Goal: Check status: Check status

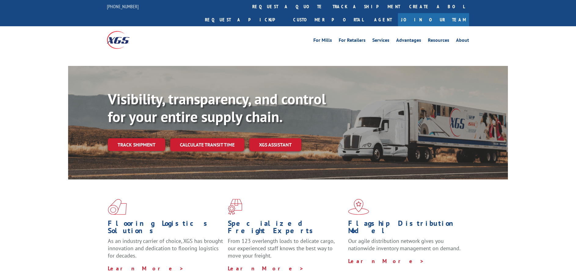
click at [93, 31] on div "For [PERSON_NAME] For Retailers Services Advantages Resources About" at bounding box center [288, 39] width 576 height 27
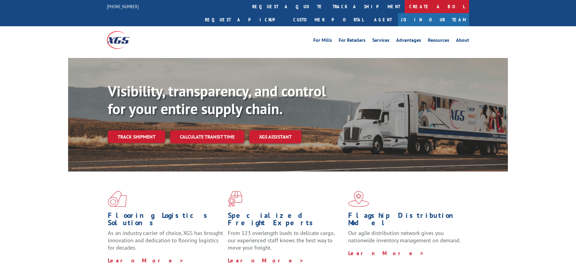
click at [405, 8] on link "Create a BOL" at bounding box center [437, 6] width 64 height 13
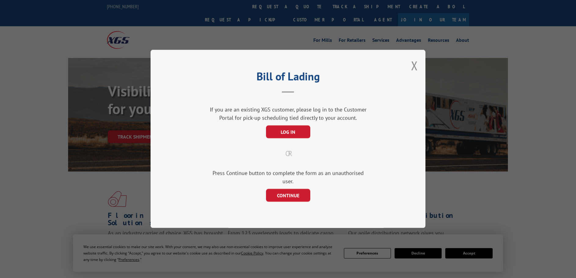
click at [279, 6] on div "Bill of Lading If you are an existing XGS customer, please log in to the Custom…" at bounding box center [288, 139] width 576 height 278
click at [414, 69] on button "Close modal" at bounding box center [414, 65] width 7 height 16
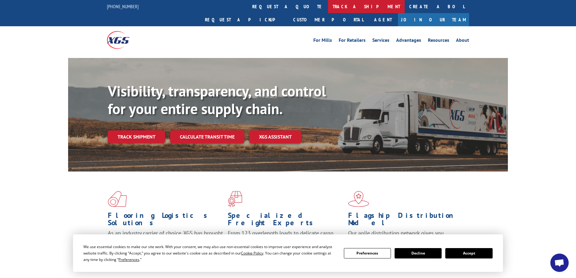
click at [328, 11] on link "track a shipment" at bounding box center [366, 6] width 77 height 13
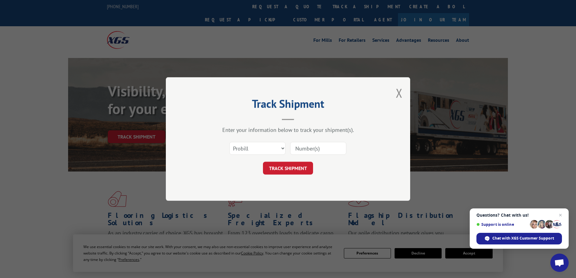
click at [307, 143] on input at bounding box center [318, 148] width 56 height 13
paste input "17613329"
type input "17613329"
click at [290, 166] on button "TRACK SHIPMENT" at bounding box center [288, 168] width 50 height 13
